Goal: Transaction & Acquisition: Download file/media

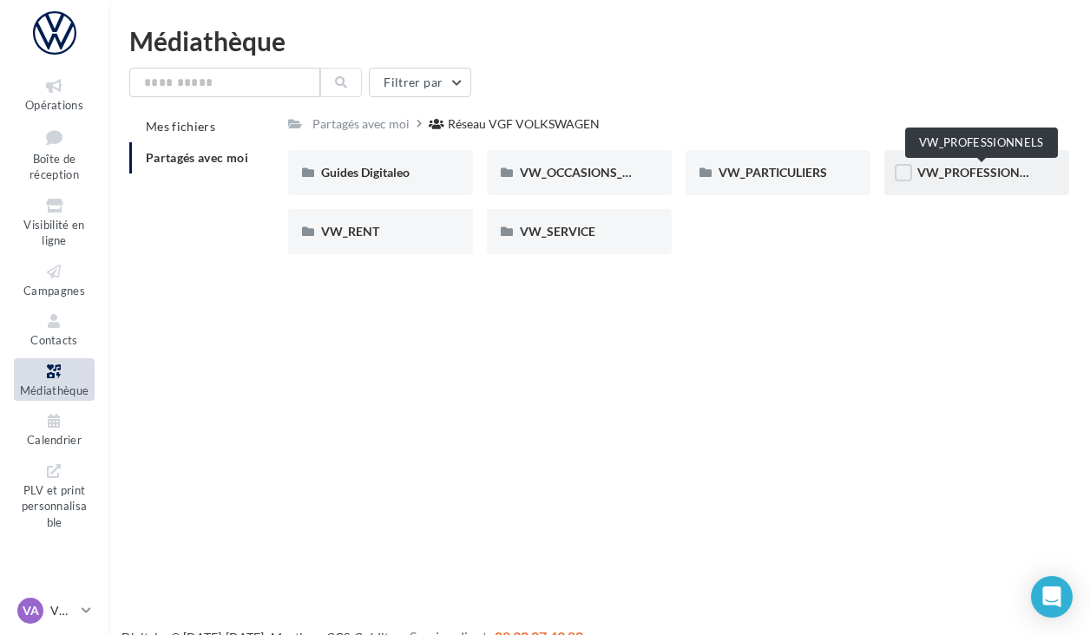
click at [1002, 179] on span "VW_PROFESSIONNELS" at bounding box center [983, 172] width 132 height 15
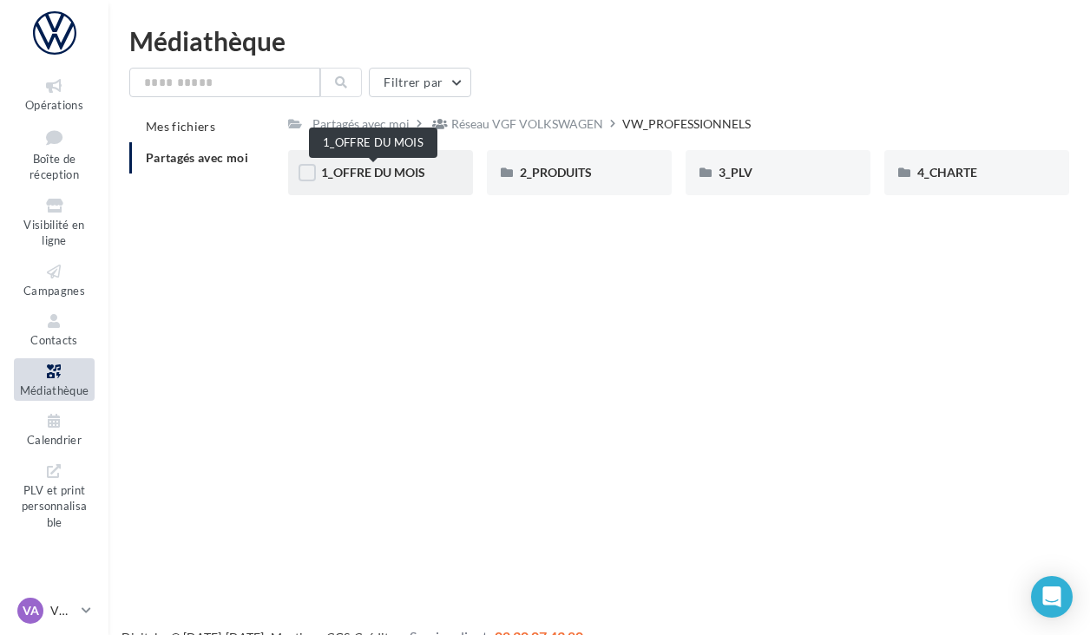
click at [391, 173] on span "1_OFFRE DU MOIS" at bounding box center [373, 172] width 104 height 15
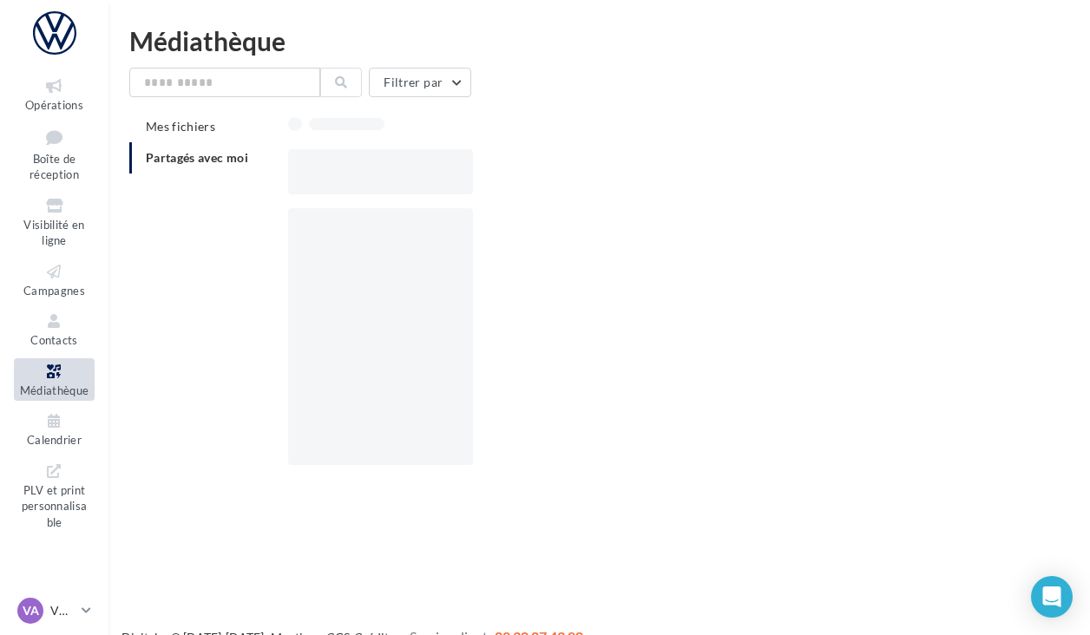
click at [391, 173] on div at bounding box center [380, 171] width 185 height 45
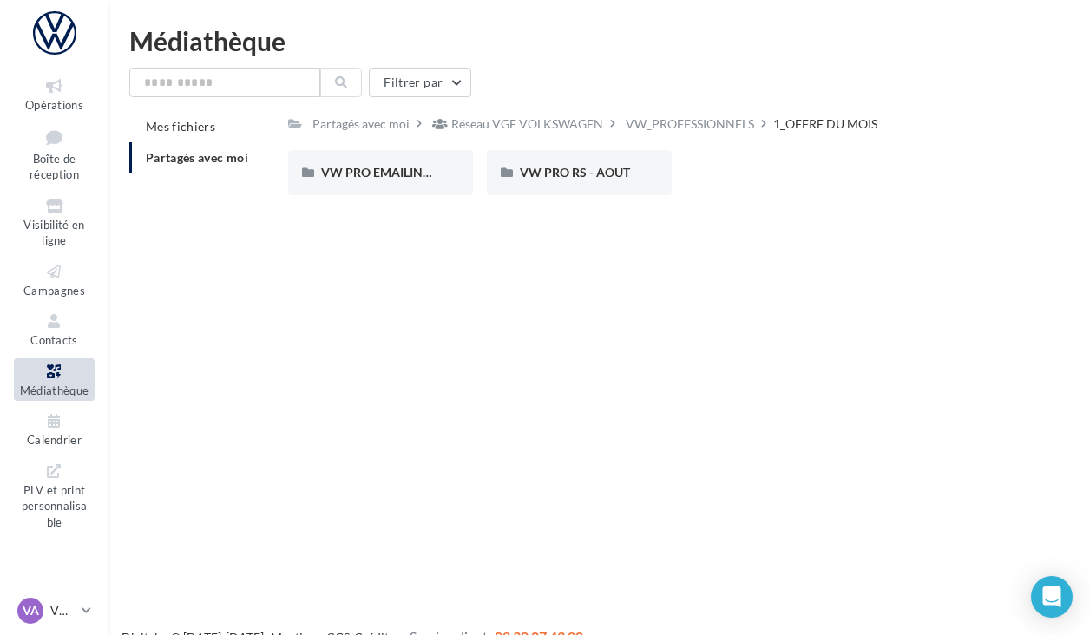
click at [391, 173] on span "VW PRO EMAILING - AOUT" at bounding box center [398, 172] width 154 height 15
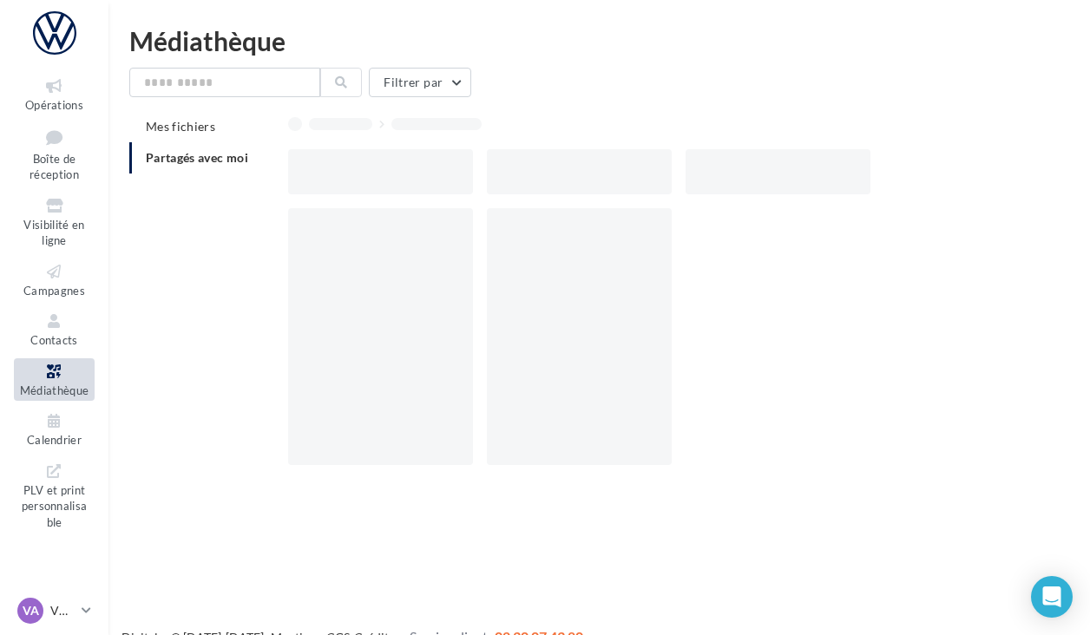
click at [391, 173] on div at bounding box center [380, 171] width 185 height 45
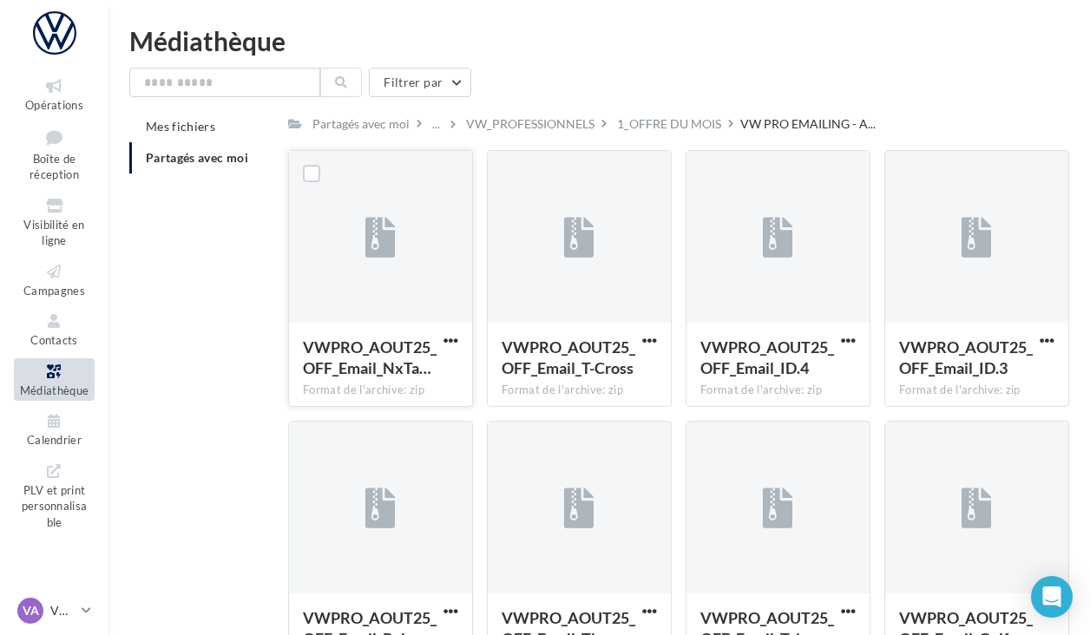
click at [373, 312] on div at bounding box center [380, 238] width 183 height 174
click at [450, 344] on span "button" at bounding box center [450, 340] width 15 height 15
click at [381, 370] on button "Télécharger" at bounding box center [375, 374] width 174 height 45
click at [648, 341] on span "button" at bounding box center [649, 340] width 15 height 15
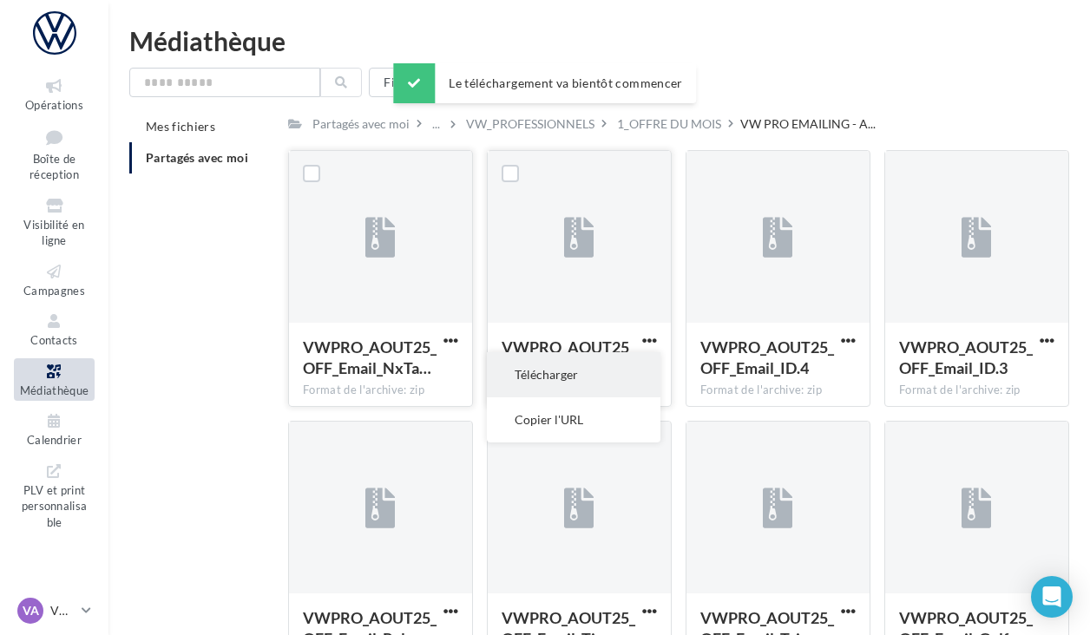
click at [613, 370] on button "Télécharger" at bounding box center [574, 374] width 174 height 45
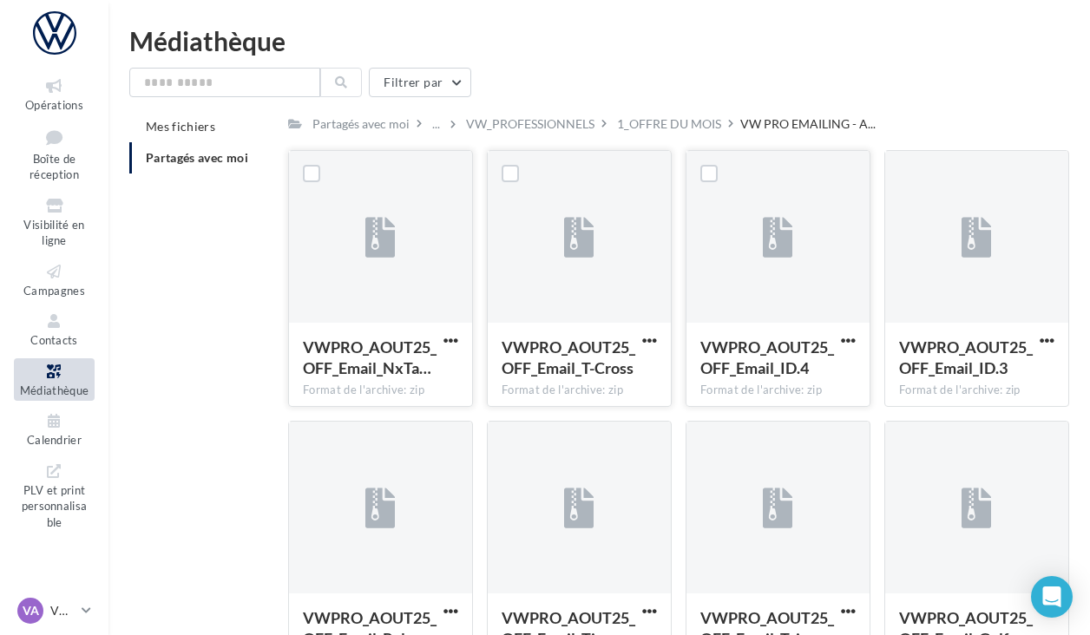
click at [753, 352] on span "VWPRO_AOUT25_OFF_Email_ID.4" at bounding box center [767, 358] width 134 height 40
click at [841, 339] on span "button" at bounding box center [848, 340] width 15 height 15
click at [777, 383] on button "Télécharger" at bounding box center [772, 374] width 174 height 45
click at [1044, 340] on span "button" at bounding box center [1046, 340] width 15 height 15
click at [980, 383] on button "Télécharger" at bounding box center [971, 374] width 174 height 45
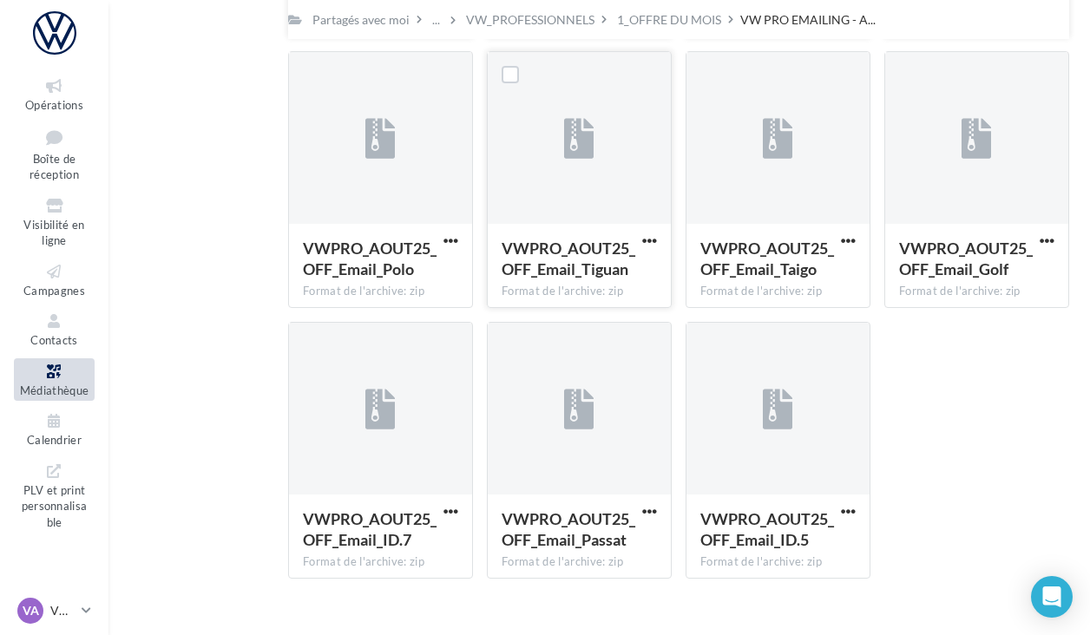
scroll to position [370, 0]
click at [449, 511] on span "button" at bounding box center [450, 510] width 15 height 15
click at [412, 549] on button "Télécharger" at bounding box center [375, 545] width 174 height 45
click at [644, 512] on span "button" at bounding box center [649, 510] width 15 height 15
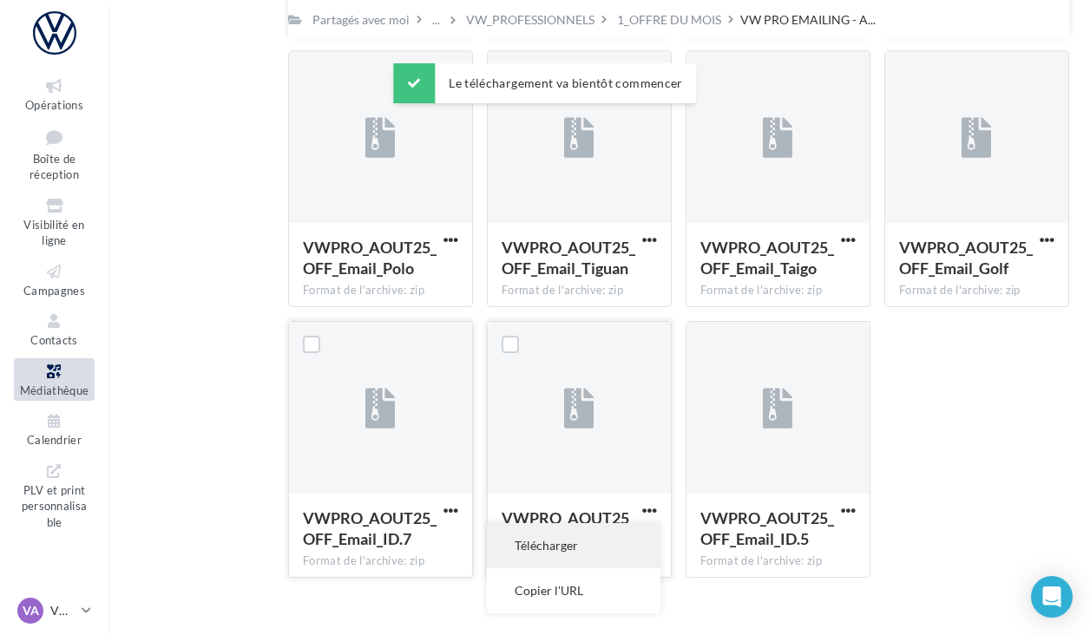
click at [609, 534] on button "Télécharger" at bounding box center [574, 545] width 174 height 45
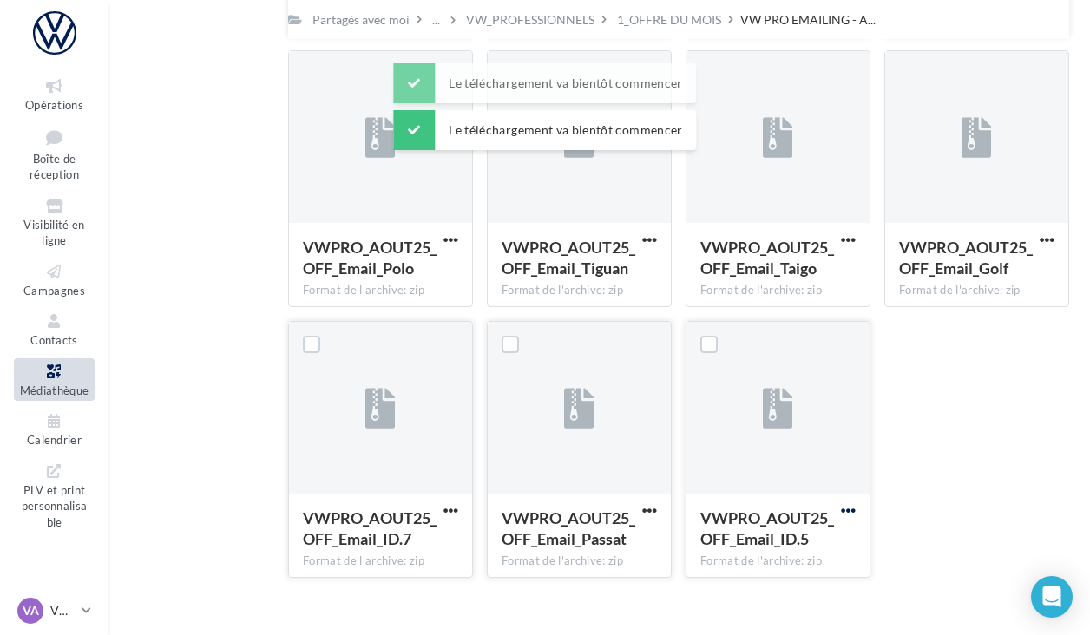
click at [844, 508] on span "button" at bounding box center [848, 510] width 15 height 15
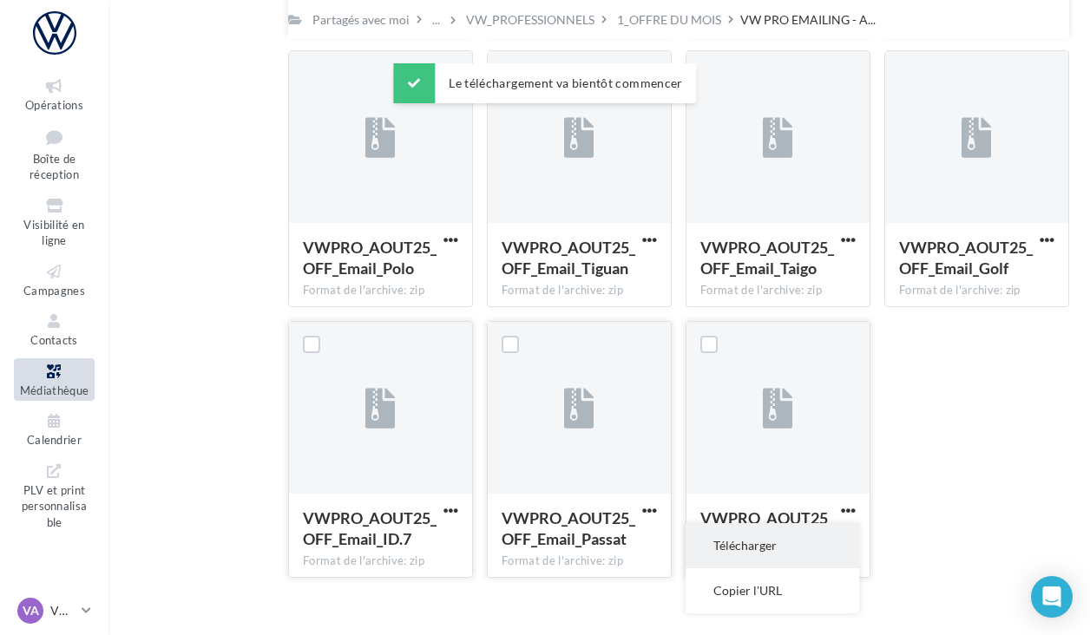
click at [769, 541] on button "Télécharger" at bounding box center [772, 545] width 174 height 45
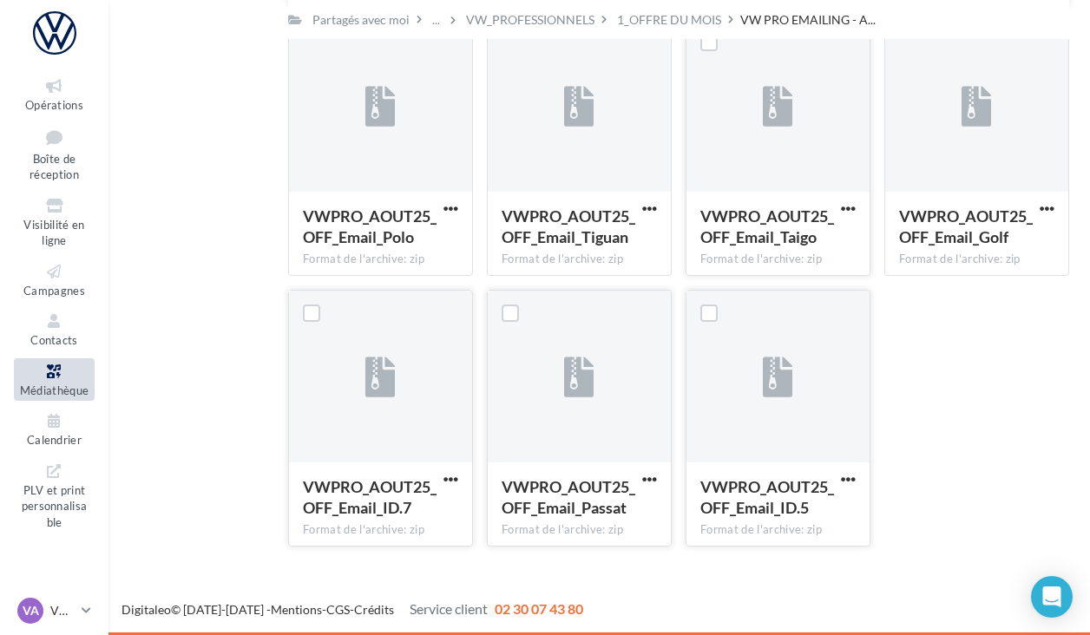
scroll to position [402, 0]
click at [855, 478] on span "button" at bounding box center [848, 479] width 15 height 15
click at [776, 508] on button "Télécharger" at bounding box center [772, 514] width 174 height 45
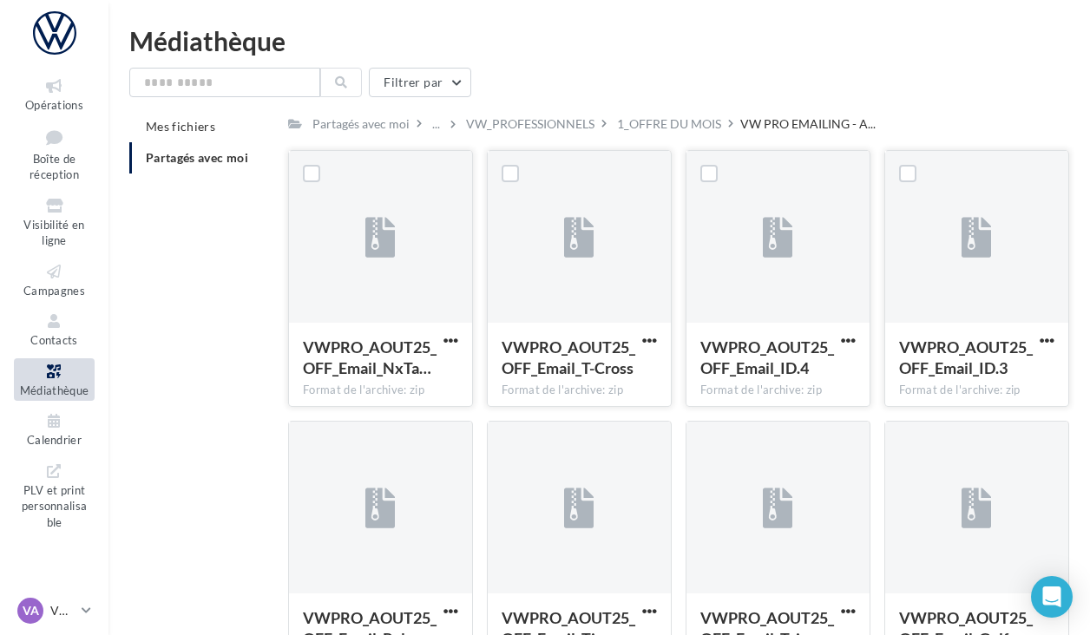
scroll to position [0, 0]
